Goal: Book appointment/travel/reservation

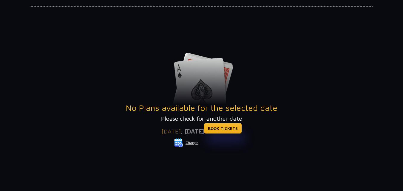
scroll to position [60, 0]
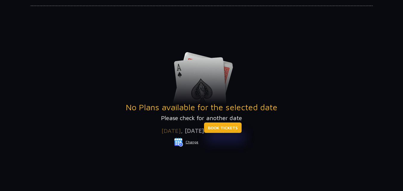
click at [232, 130] on link "BOOK TICKETS" at bounding box center [223, 127] width 38 height 10
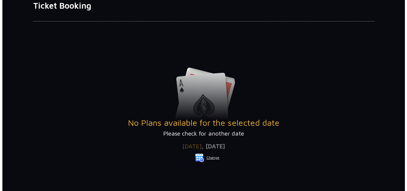
scroll to position [89, 0]
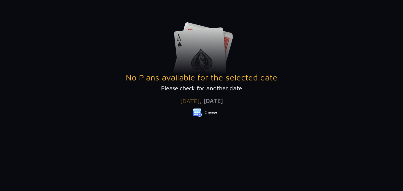
click at [211, 111] on button "Change" at bounding box center [205, 113] width 25 height 10
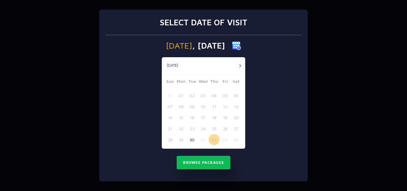
click at [237, 64] on button "button" at bounding box center [239, 65] width 7 height 7
click at [203, 107] on button "08" at bounding box center [203, 106] width 11 height 11
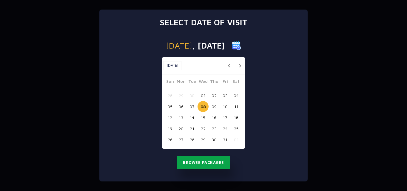
click at [199, 162] on button "Browse Packages" at bounding box center [204, 163] width 54 height 14
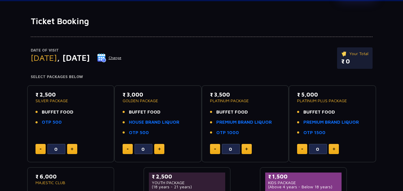
scroll to position [0, 0]
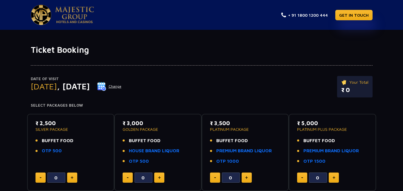
click at [122, 86] on button "Change" at bounding box center [109, 87] width 25 height 10
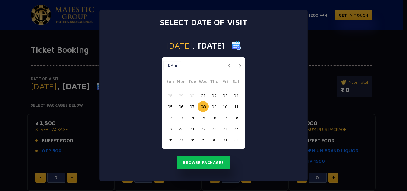
click at [227, 94] on button "03" at bounding box center [225, 95] width 11 height 11
click at [204, 161] on button "Browse Packages" at bounding box center [204, 163] width 54 height 14
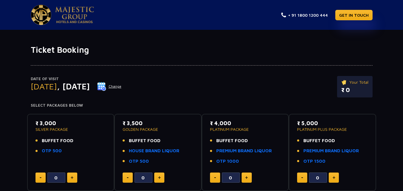
click at [122, 86] on button "Change" at bounding box center [109, 87] width 25 height 10
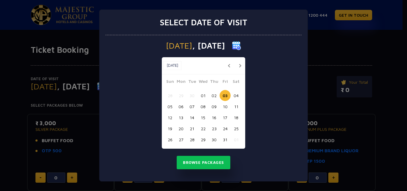
click at [215, 96] on button "02" at bounding box center [214, 95] width 11 height 11
click at [202, 161] on button "Browse Packages" at bounding box center [204, 163] width 54 height 14
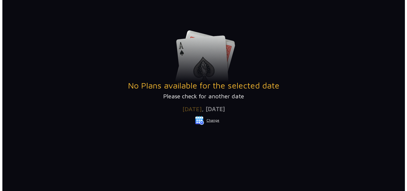
scroll to position [89, 0]
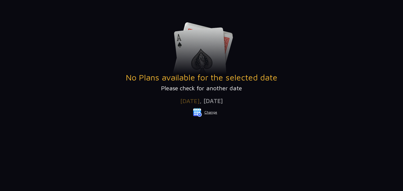
click at [208, 112] on button "Change" at bounding box center [205, 113] width 25 height 10
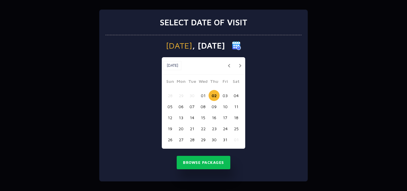
click at [206, 93] on button "01" at bounding box center [203, 95] width 11 height 11
click at [209, 162] on button "Browse Packages" at bounding box center [204, 163] width 54 height 14
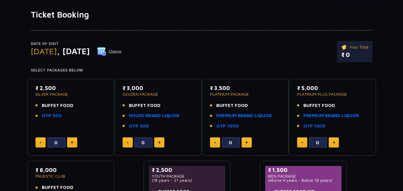
scroll to position [0, 0]
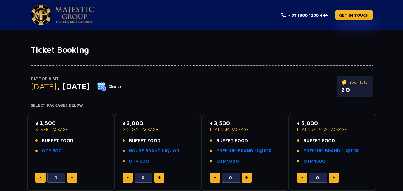
click at [162, 54] on h1 "Ticket Booking" at bounding box center [202, 50] width 342 height 10
